Goal: Communication & Community: Answer question/provide support

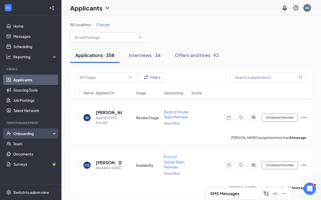
click at [28, 133] on div "Onboarding" at bounding box center [32, 133] width 39 height 5
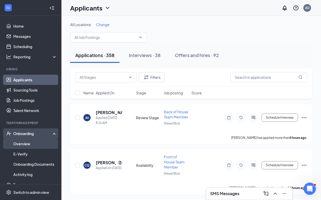
click at [32, 143] on link "Overview" at bounding box center [35, 144] width 44 height 10
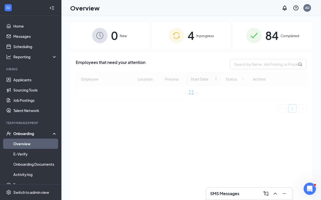
click at [193, 41] on span "4" at bounding box center [191, 36] width 7 height 18
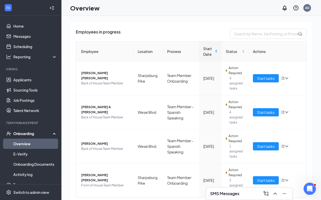
scroll to position [46, 0]
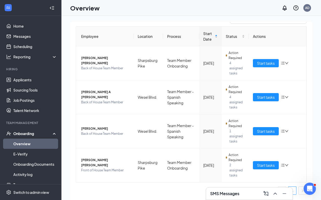
click at [243, 193] on div "SMS Messages" at bounding box center [249, 194] width 78 height 8
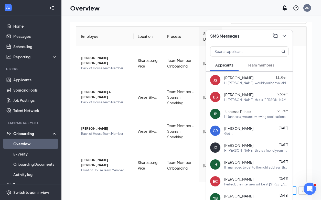
click at [269, 69] on button "Team members" at bounding box center [261, 65] width 37 height 13
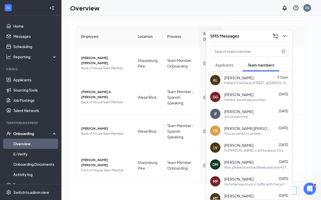
click at [229, 134] on div "You can send it to us here." at bounding box center [242, 134] width 37 height 4
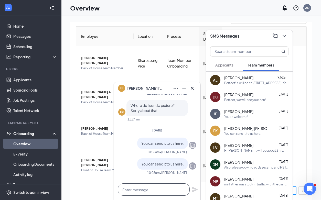
click at [158, 190] on textarea at bounding box center [154, 189] width 72 height 12
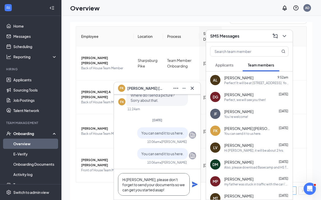
type textarea "Hi [PERSON_NAME], please don't forget to send your documents so we can get you …"
click at [195, 184] on icon "Plane" at bounding box center [195, 185] width 6 height 6
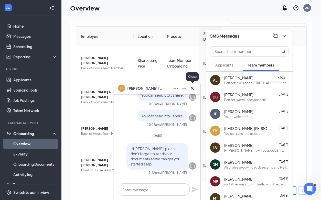
click at [190, 90] on icon "Cross" at bounding box center [192, 88] width 6 height 6
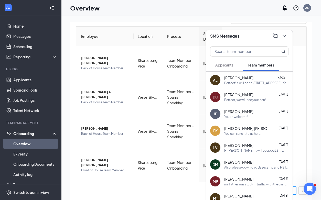
click at [218, 66] on span "Applicants" at bounding box center [224, 65] width 18 height 5
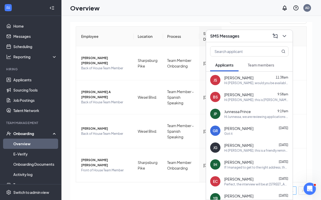
click at [246, 34] on div "SMS Messages" at bounding box center [249, 36] width 78 height 8
